Goal: Information Seeking & Learning: Check status

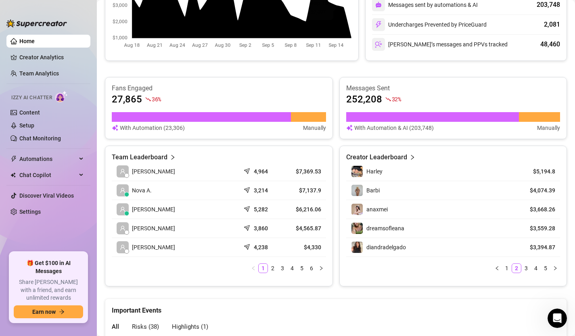
scroll to position [289, 0]
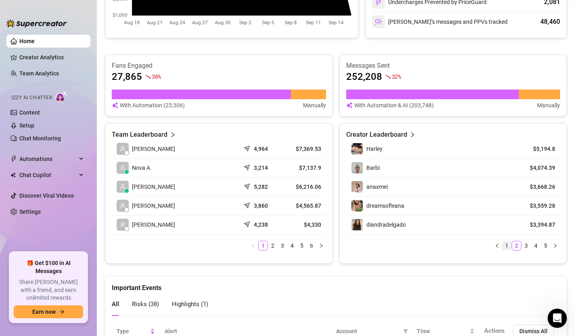
click at [506, 244] on link "1" at bounding box center [506, 245] width 9 height 9
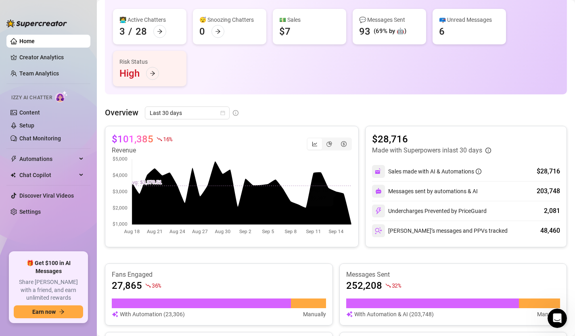
scroll to position [35, 0]
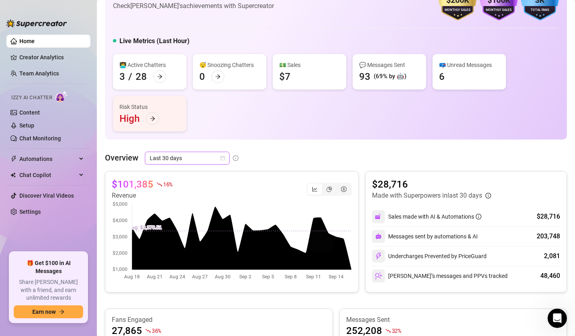
click at [226, 158] on div "Last 30 days" at bounding box center [187, 158] width 85 height 13
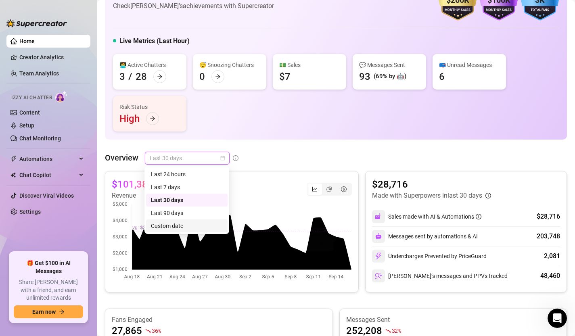
click at [194, 226] on div "Custom date" at bounding box center [187, 226] width 72 height 9
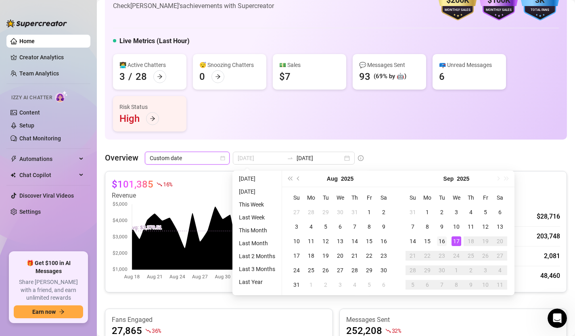
type input "[DATE]"
click at [443, 241] on div "16" at bounding box center [442, 241] width 10 height 10
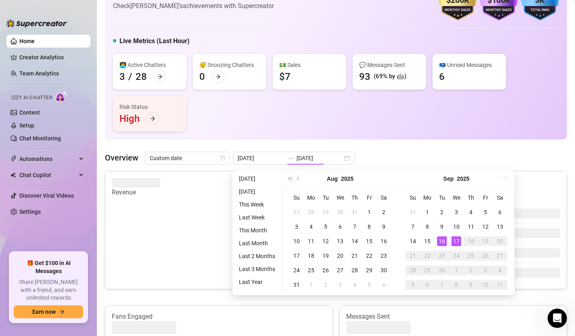
type input "[DATE]"
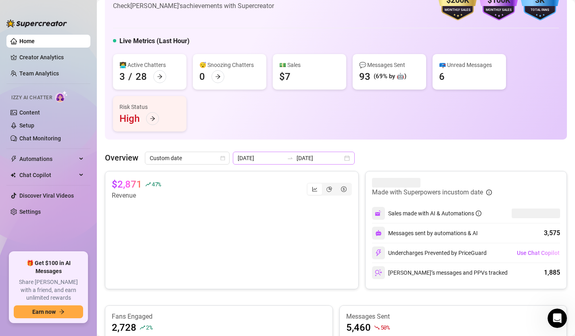
click at [329, 160] on div "[DATE] [DATE]" at bounding box center [294, 158] width 122 height 13
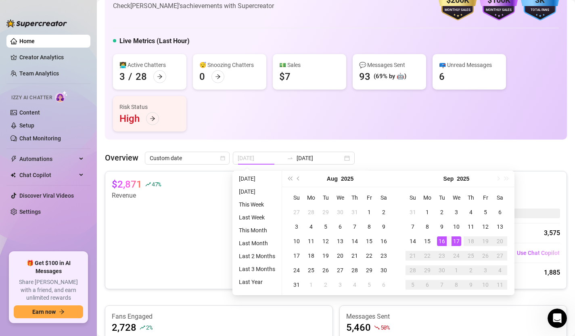
click at [457, 242] on div "17" at bounding box center [457, 241] width 10 height 10
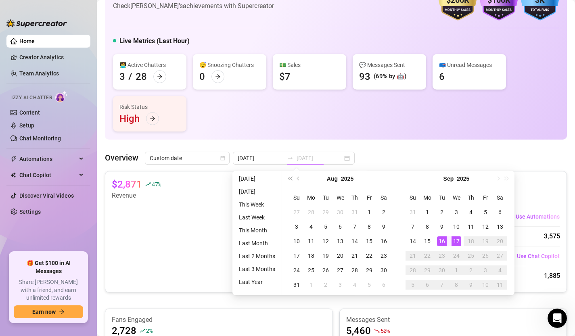
click at [457, 242] on div "17" at bounding box center [457, 241] width 10 height 10
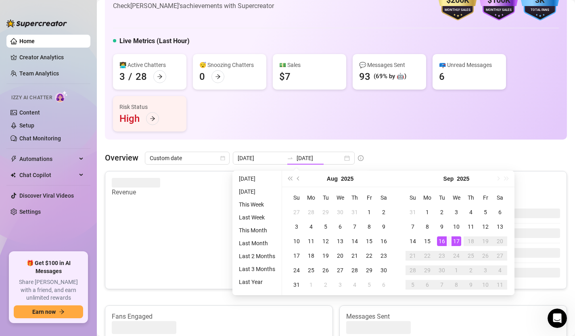
type input "[DATE]"
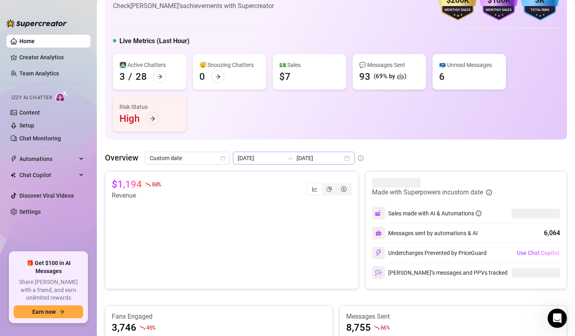
click at [330, 158] on div "[DATE] [DATE]" at bounding box center [294, 158] width 122 height 13
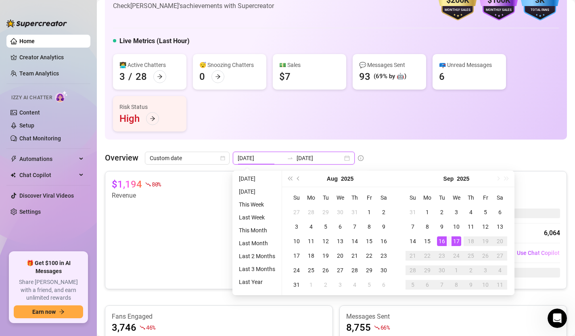
type input "[DATE]"
click at [458, 243] on div "17" at bounding box center [457, 241] width 10 height 10
click at [458, 240] on div "17" at bounding box center [457, 241] width 10 height 10
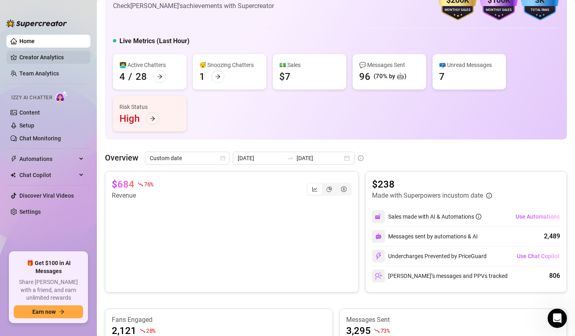
click at [48, 59] on link "Creator Analytics" at bounding box center [51, 57] width 65 height 13
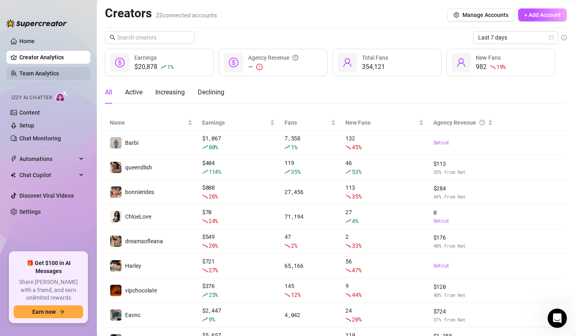
click at [49, 74] on link "Team Analytics" at bounding box center [39, 73] width 40 height 6
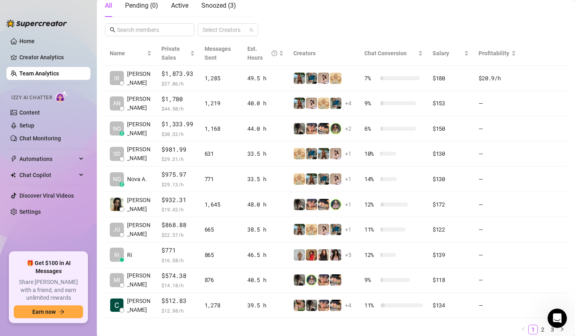
scroll to position [180, 0]
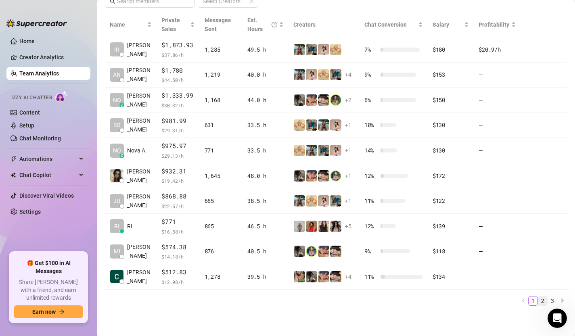
click at [546, 299] on link "2" at bounding box center [542, 301] width 9 height 9
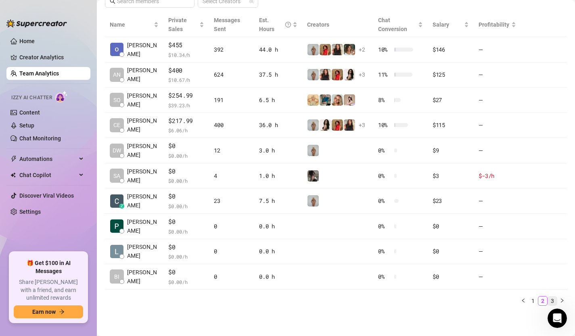
click at [550, 301] on link "3" at bounding box center [552, 301] width 9 height 9
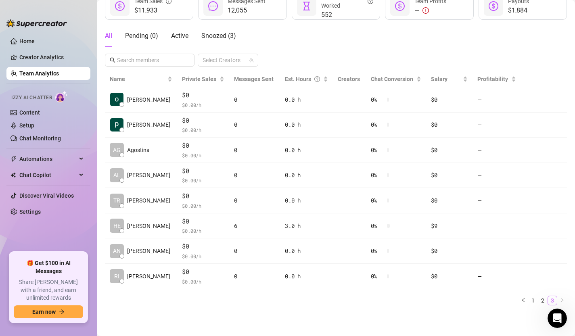
scroll to position [121, 0]
click at [533, 300] on link "1" at bounding box center [533, 301] width 9 height 9
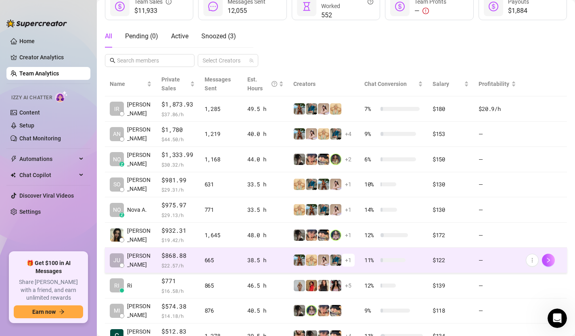
scroll to position [180, 0]
